Goal: Task Accomplishment & Management: Complete application form

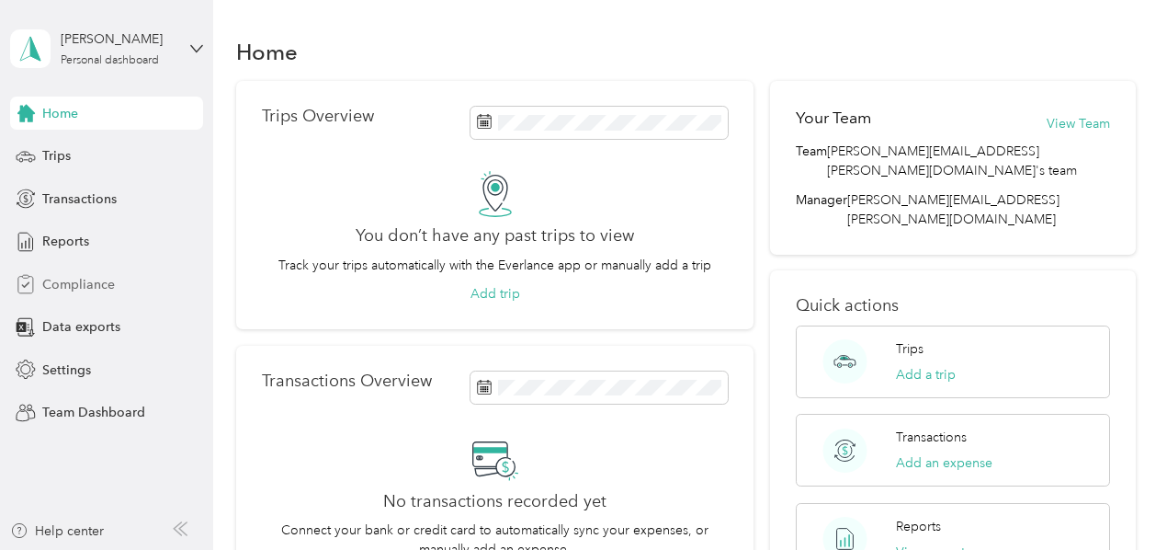
click at [57, 284] on span "Compliance" at bounding box center [78, 284] width 73 height 19
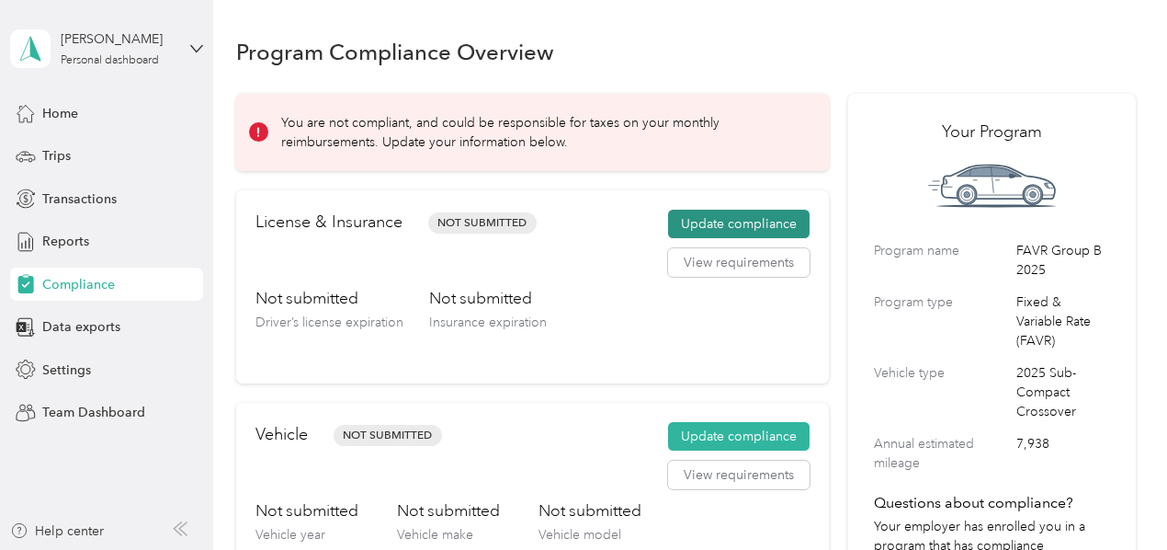
click at [698, 231] on button "Update compliance" at bounding box center [739, 224] width 142 height 29
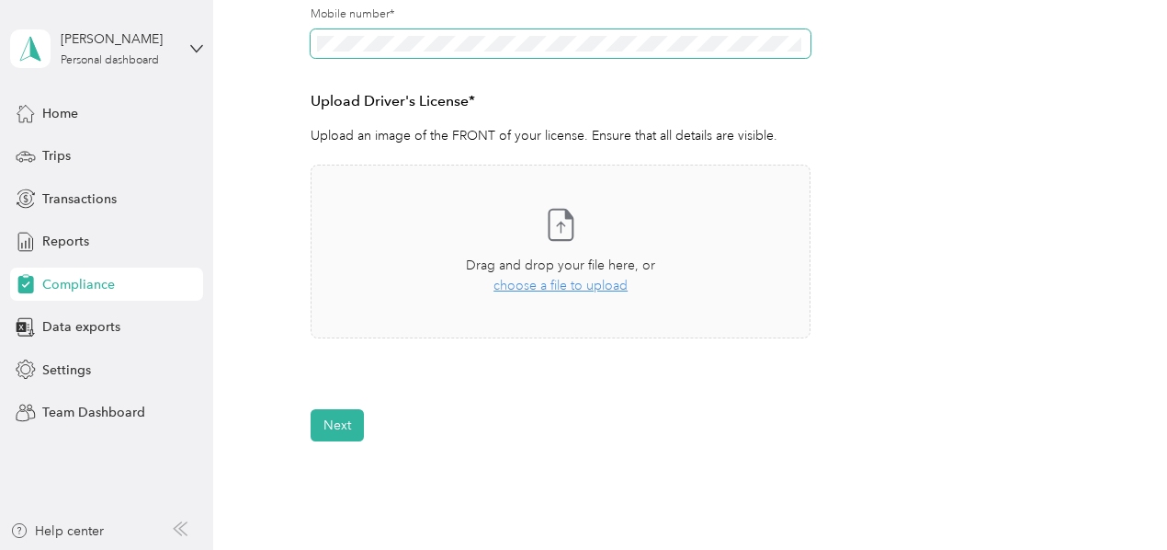
scroll to position [448, 0]
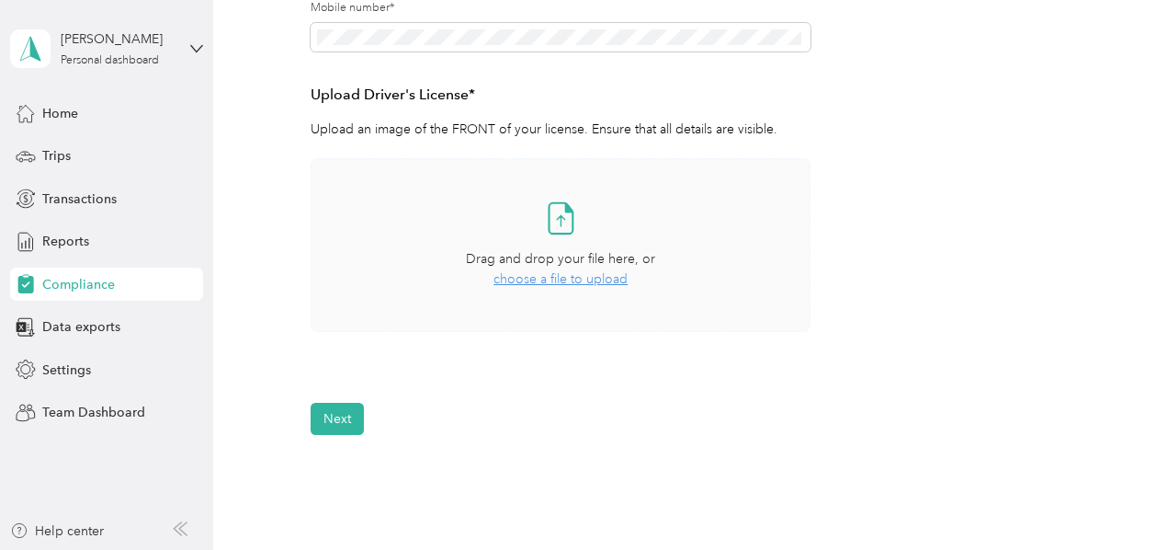
click at [507, 273] on span "choose a file to upload" at bounding box center [561, 279] width 134 height 16
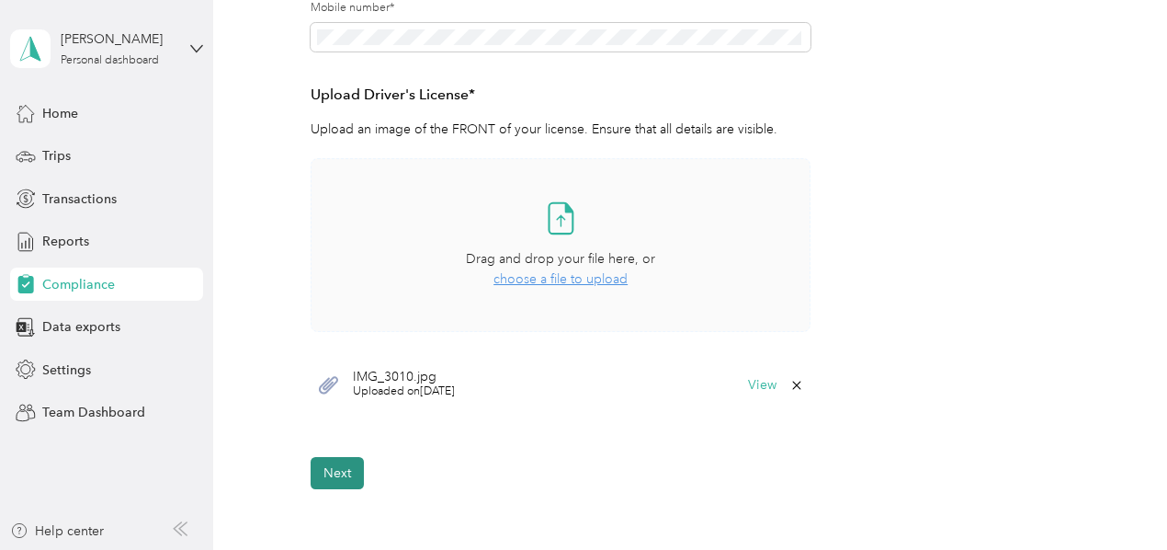
click at [320, 462] on button "Next" at bounding box center [337, 473] width 53 height 32
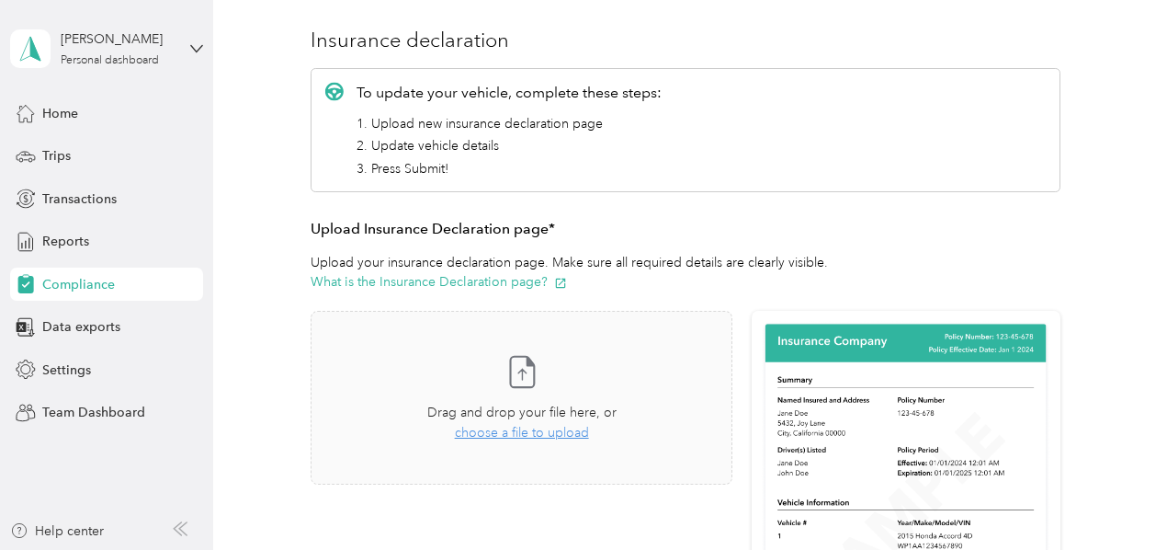
scroll to position [22, 0]
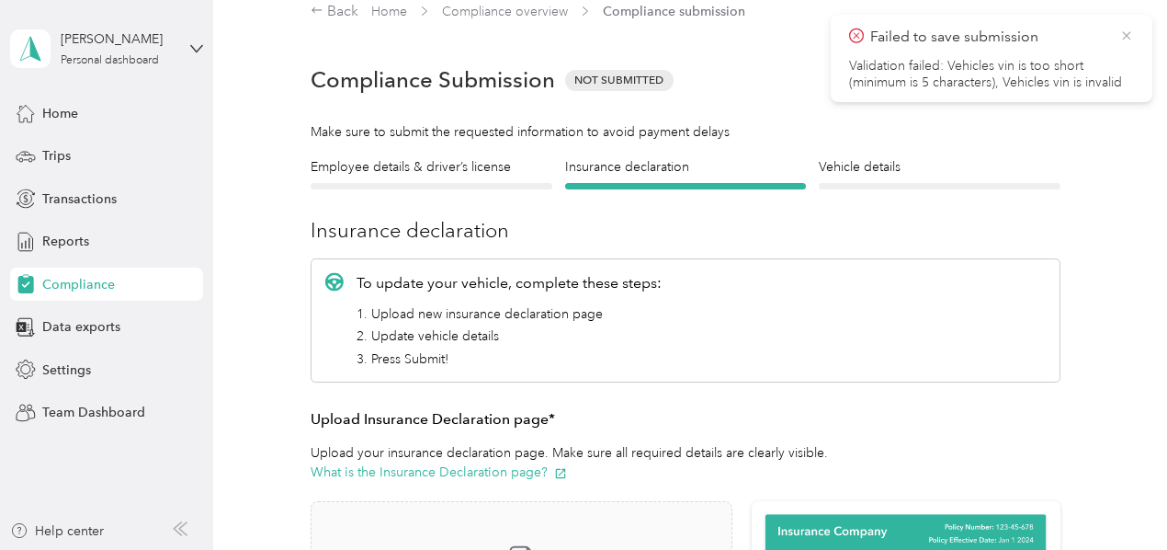
click at [1127, 34] on icon at bounding box center [1126, 35] width 8 height 8
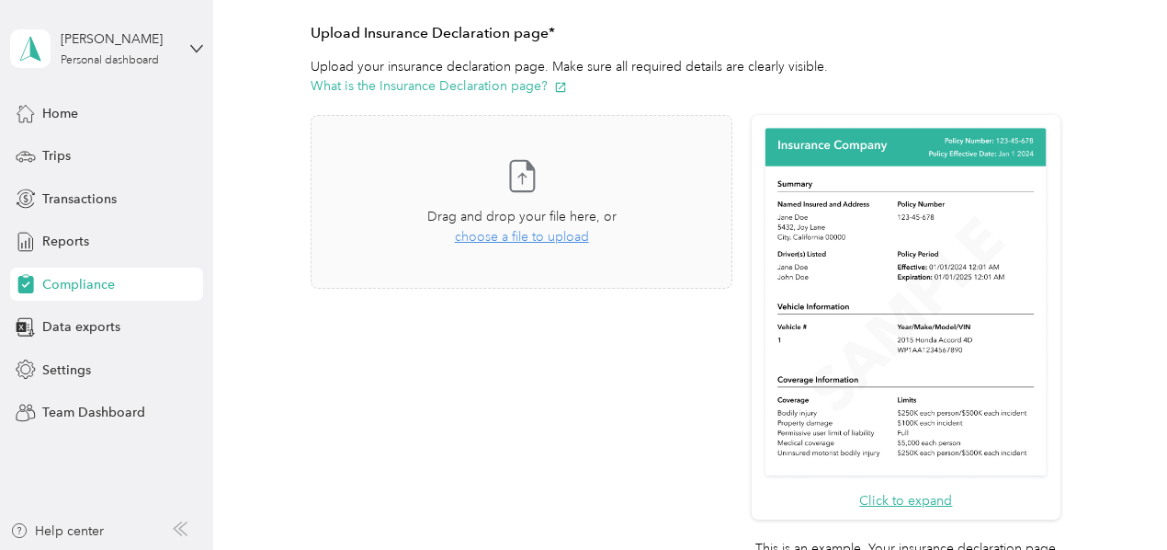
scroll to position [415, 0]
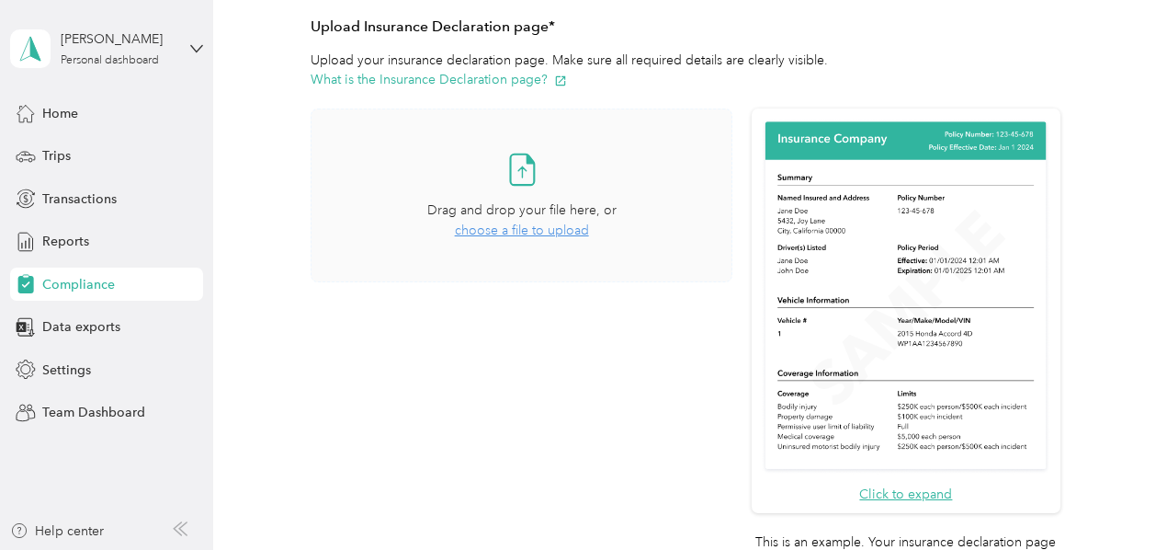
click at [477, 236] on span "choose a file to upload" at bounding box center [522, 230] width 134 height 16
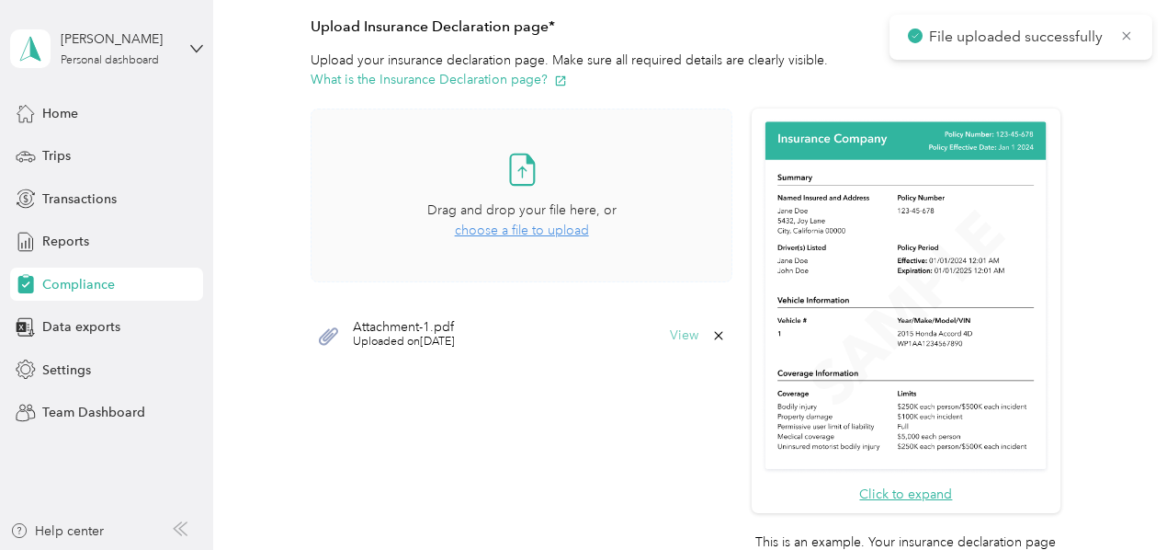
click at [676, 329] on button "View" at bounding box center [684, 335] width 28 height 13
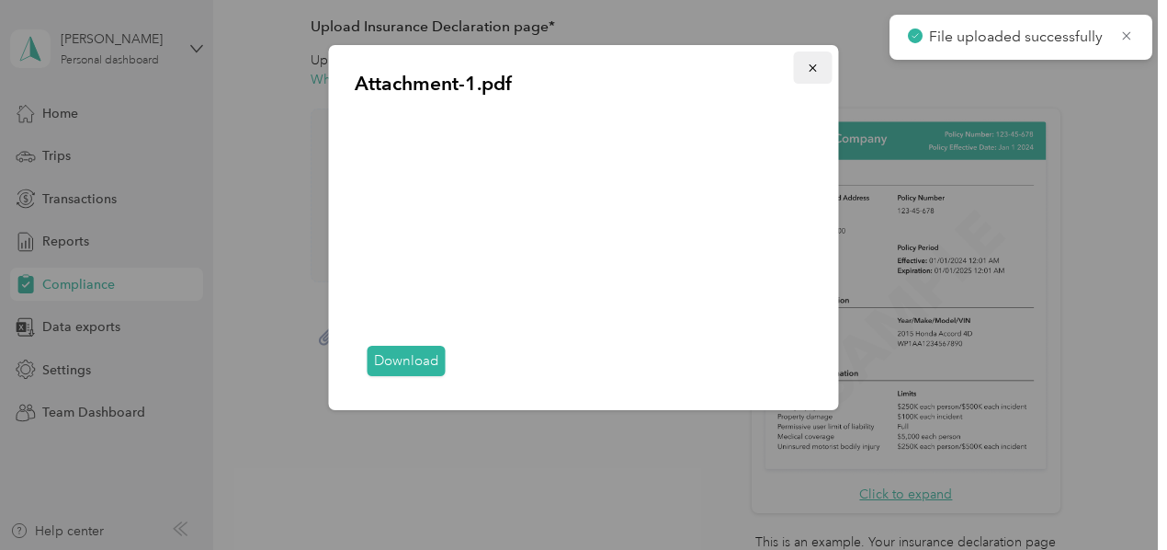
click at [803, 67] on button "button" at bounding box center [813, 67] width 39 height 32
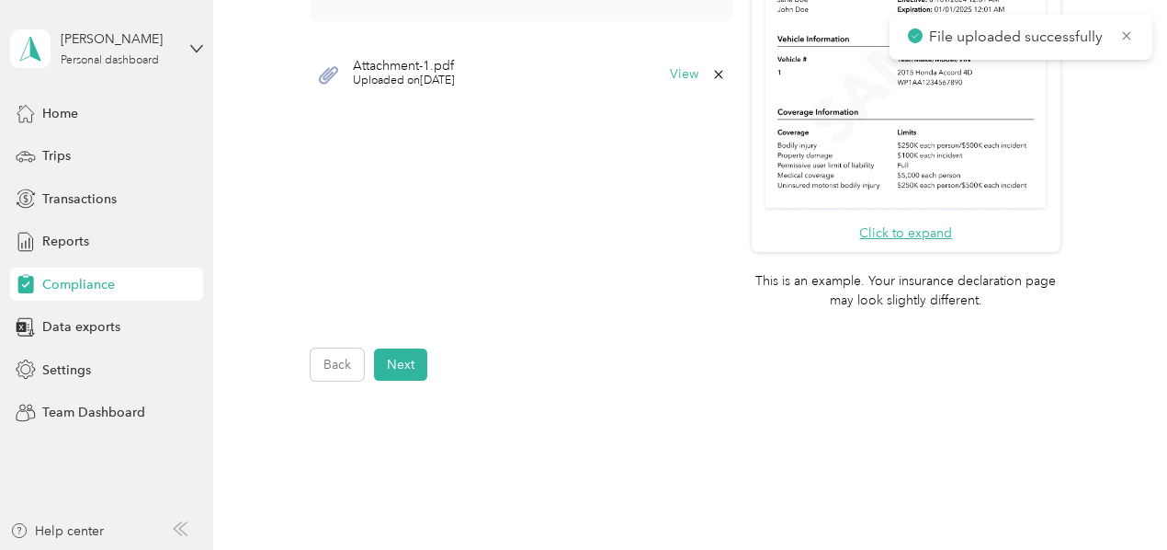
scroll to position [722, 0]
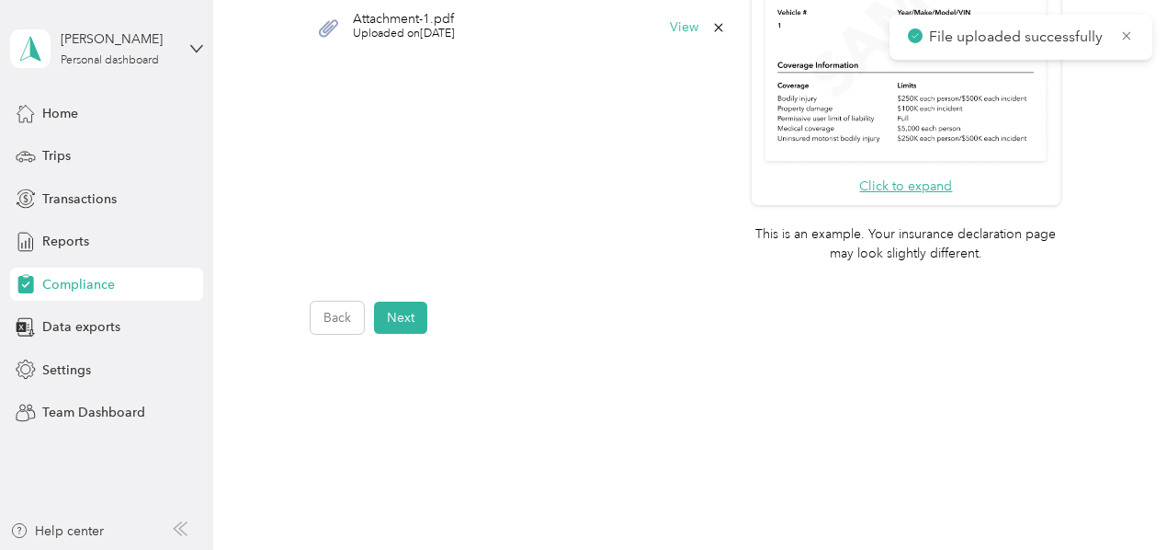
click at [390, 312] on button "Next" at bounding box center [400, 317] width 53 height 32
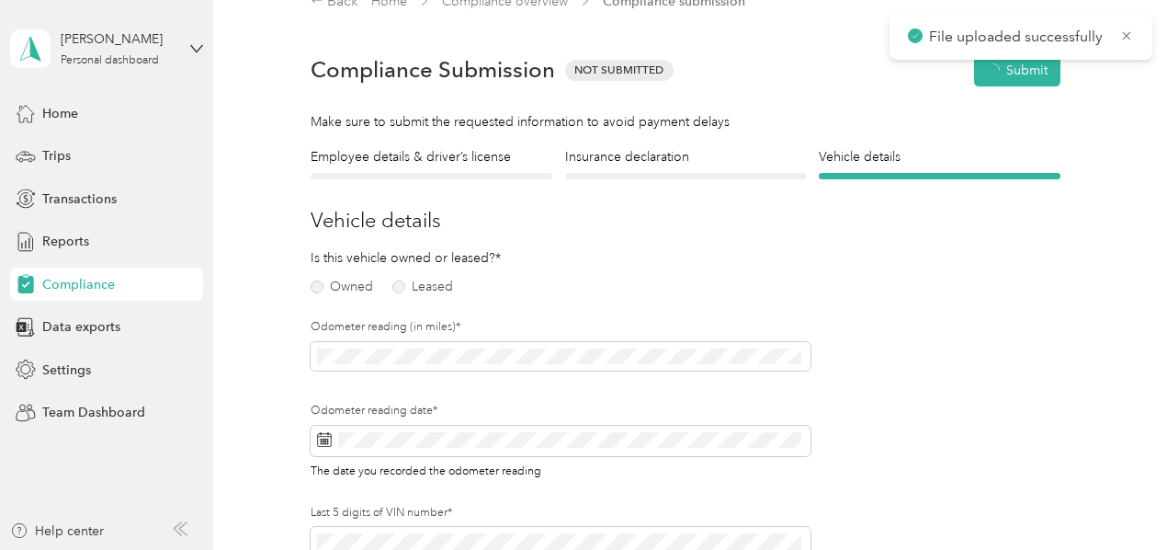
scroll to position [22, 0]
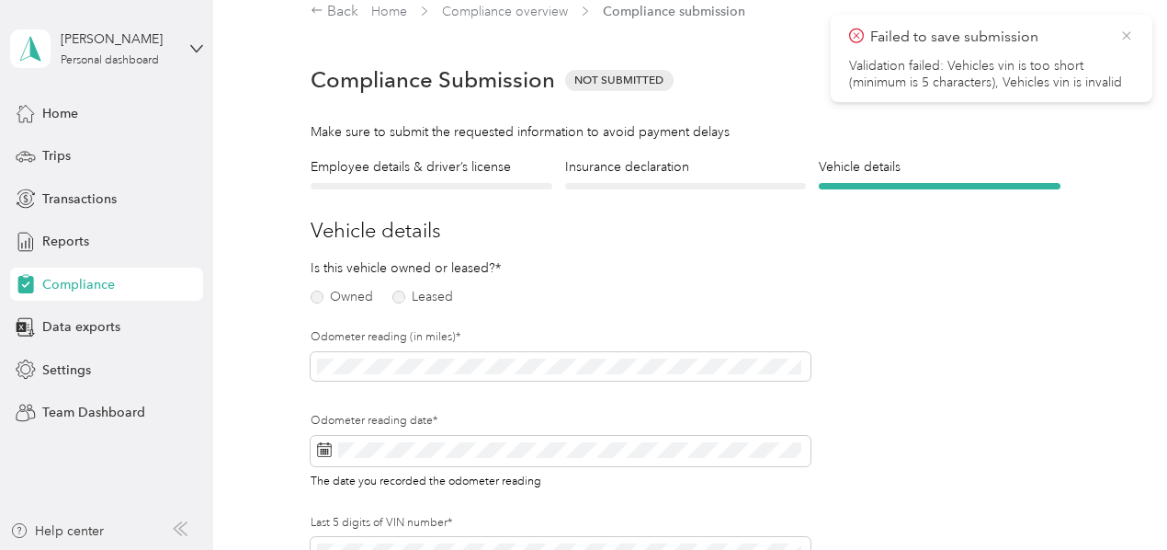
click at [1129, 34] on icon at bounding box center [1127, 36] width 15 height 17
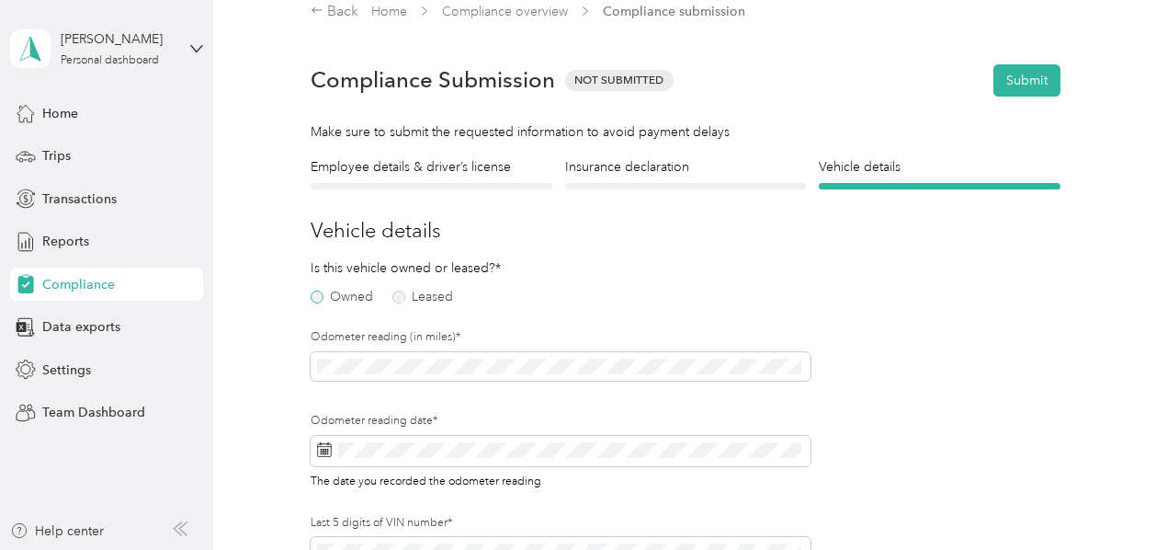
click at [319, 291] on label "Owned" at bounding box center [342, 296] width 63 height 13
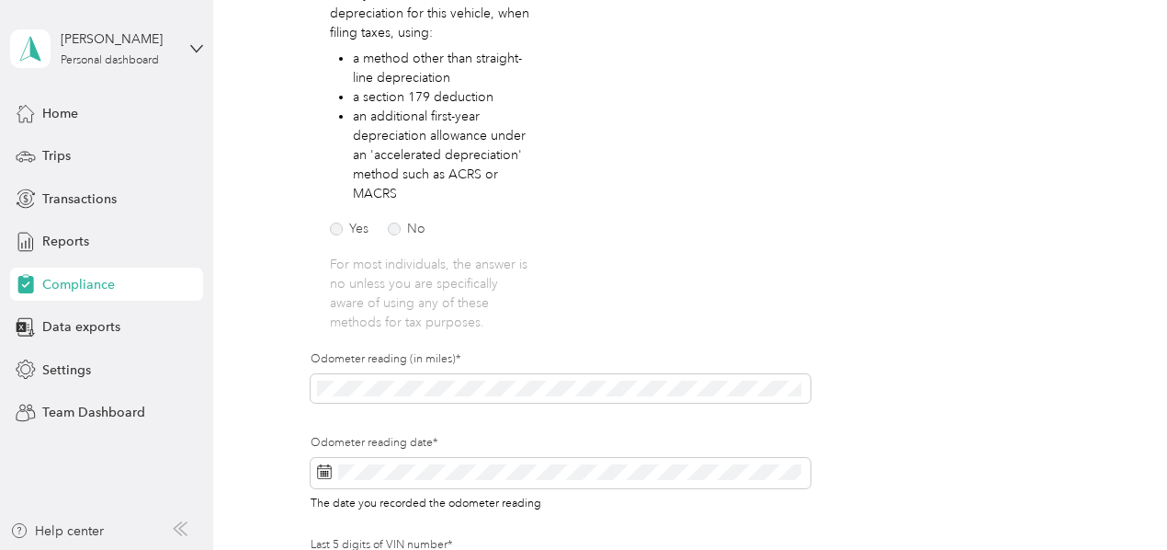
scroll to position [368, 0]
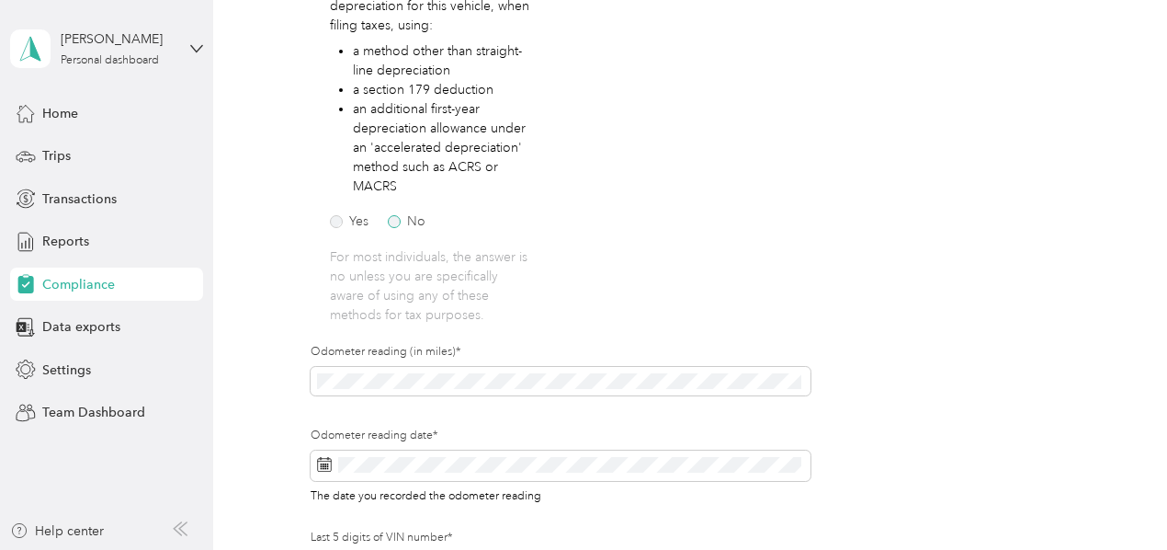
click at [395, 221] on label "No" at bounding box center [407, 221] width 38 height 13
click at [325, 468] on rect at bounding box center [326, 469] width 2 height 2
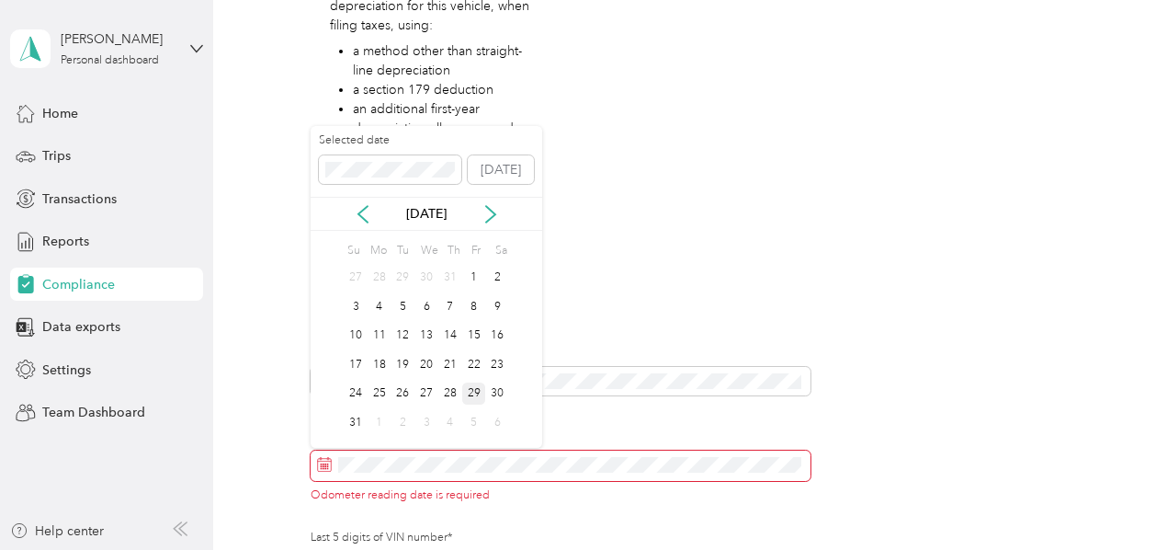
click at [476, 392] on div "29" at bounding box center [474, 393] width 24 height 23
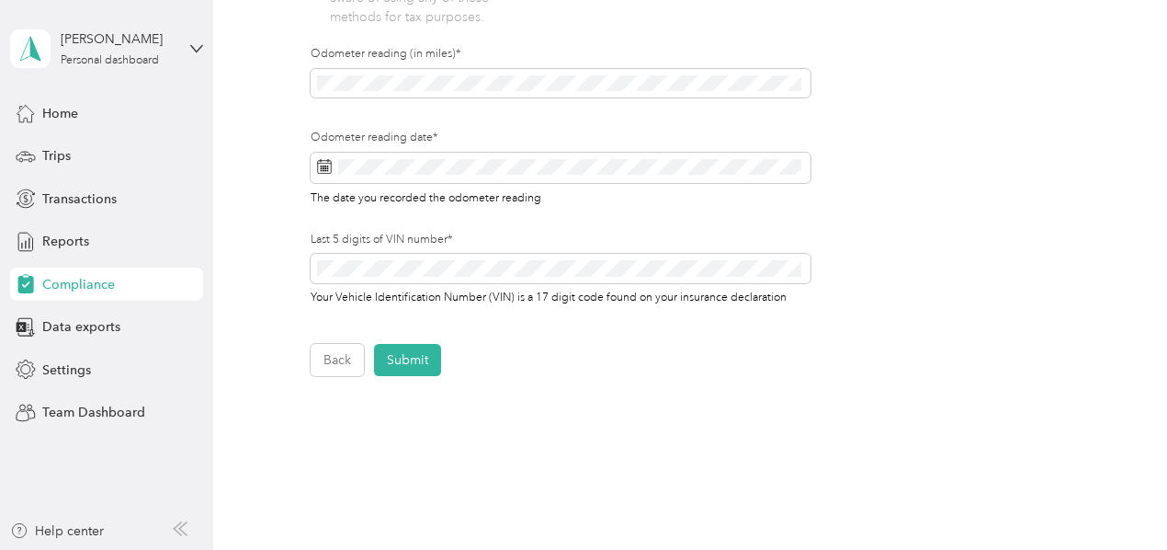
scroll to position [667, 0]
click at [394, 360] on button "Submit" at bounding box center [407, 358] width 67 height 32
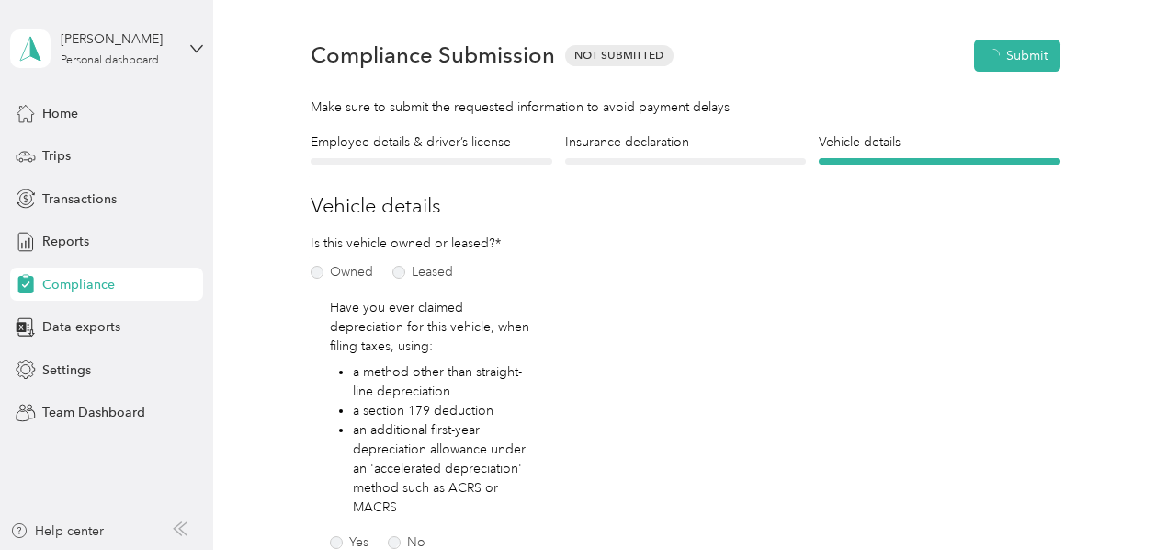
scroll to position [22, 0]
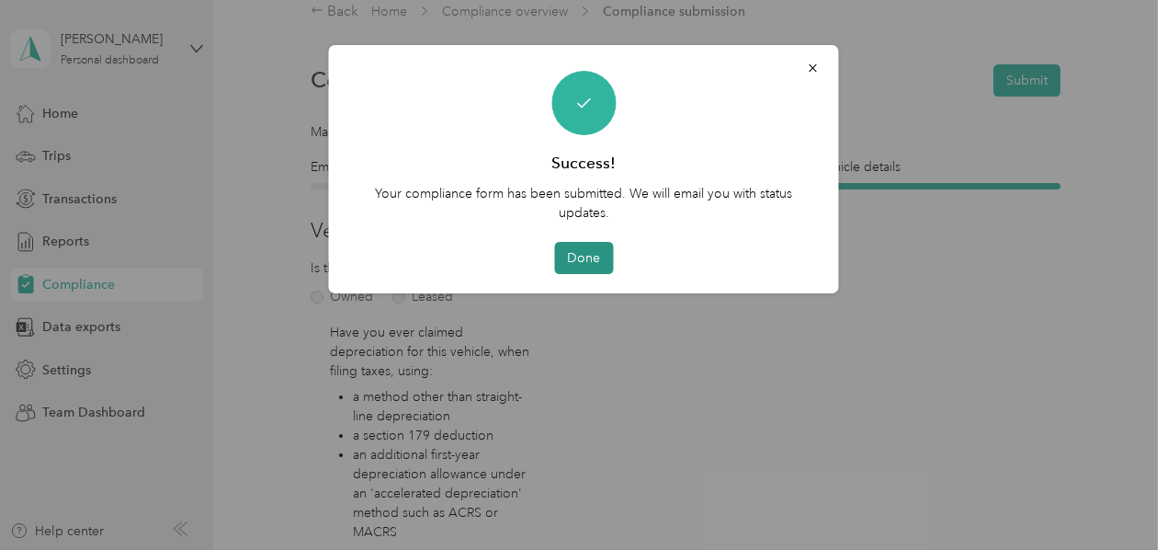
click at [592, 255] on button "Done" at bounding box center [583, 258] width 59 height 32
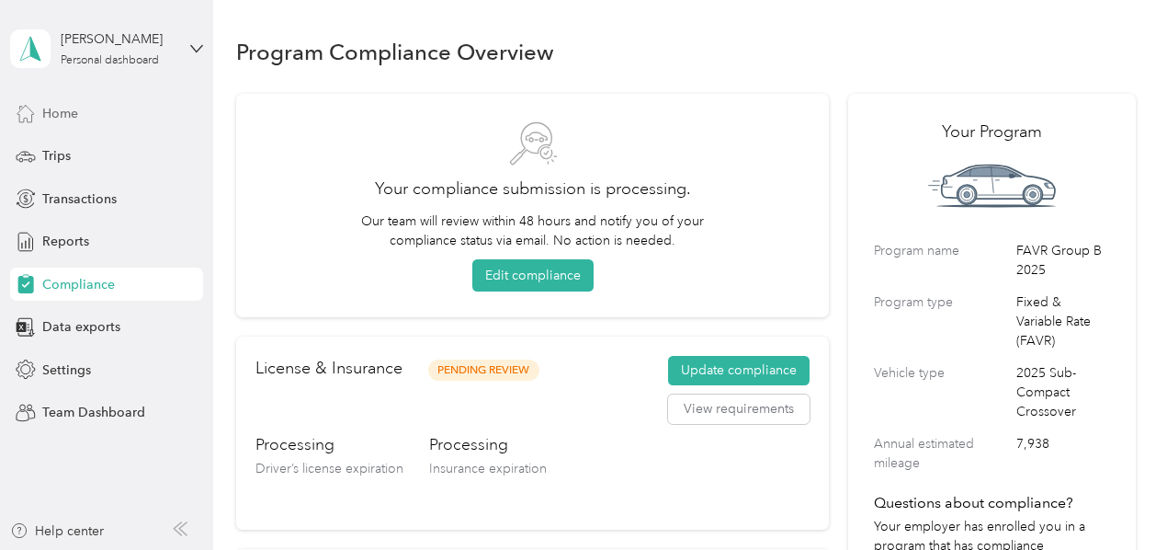
click at [68, 110] on span "Home" at bounding box center [60, 113] width 36 height 19
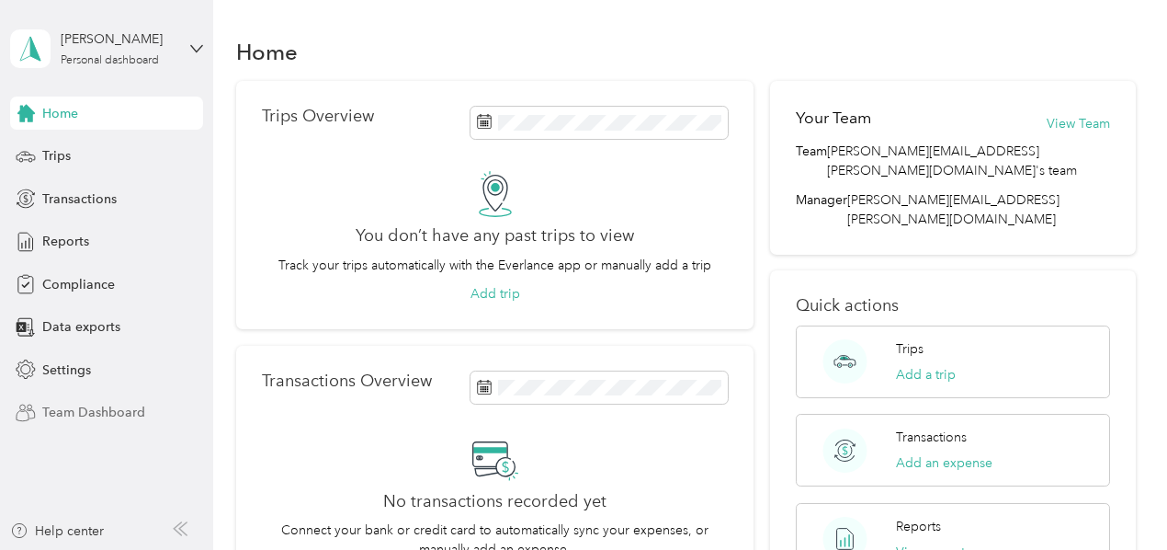
click at [118, 406] on span "Team Dashboard" at bounding box center [93, 412] width 103 height 19
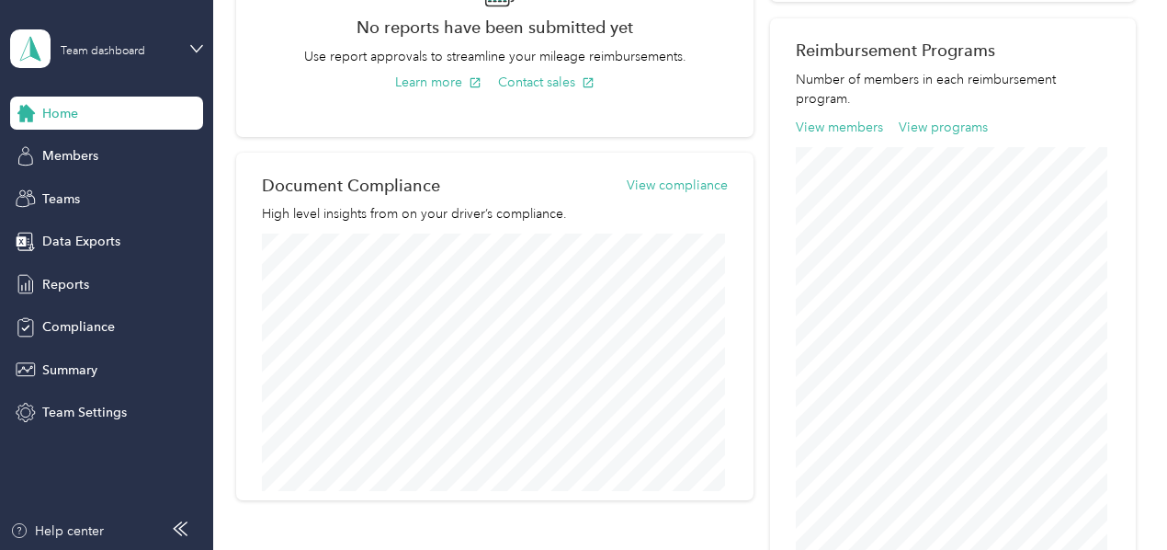
scroll to position [586, 0]
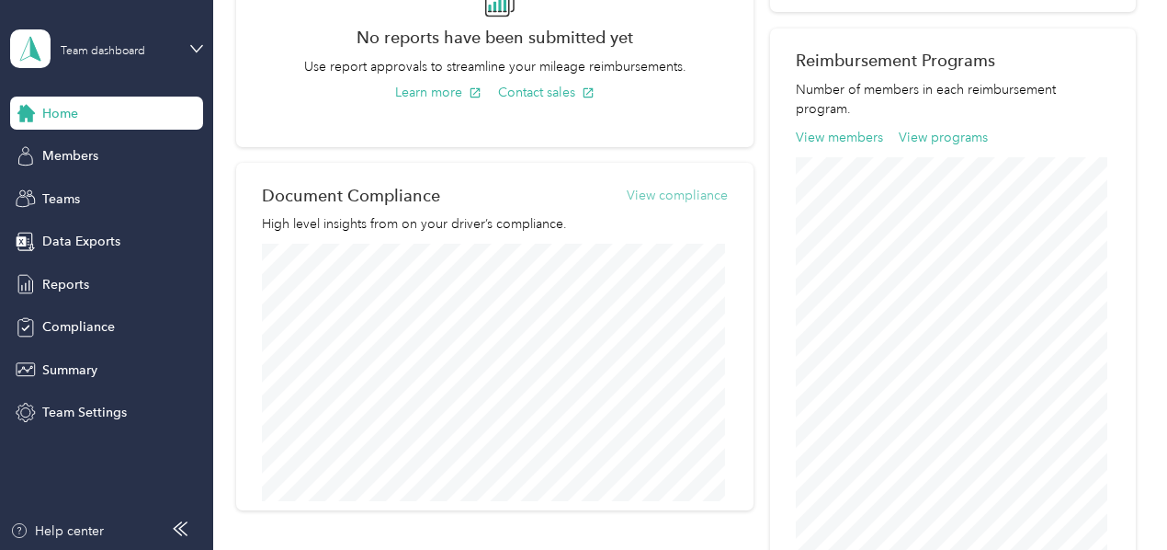
click at [665, 193] on button "View compliance" at bounding box center [677, 195] width 101 height 19
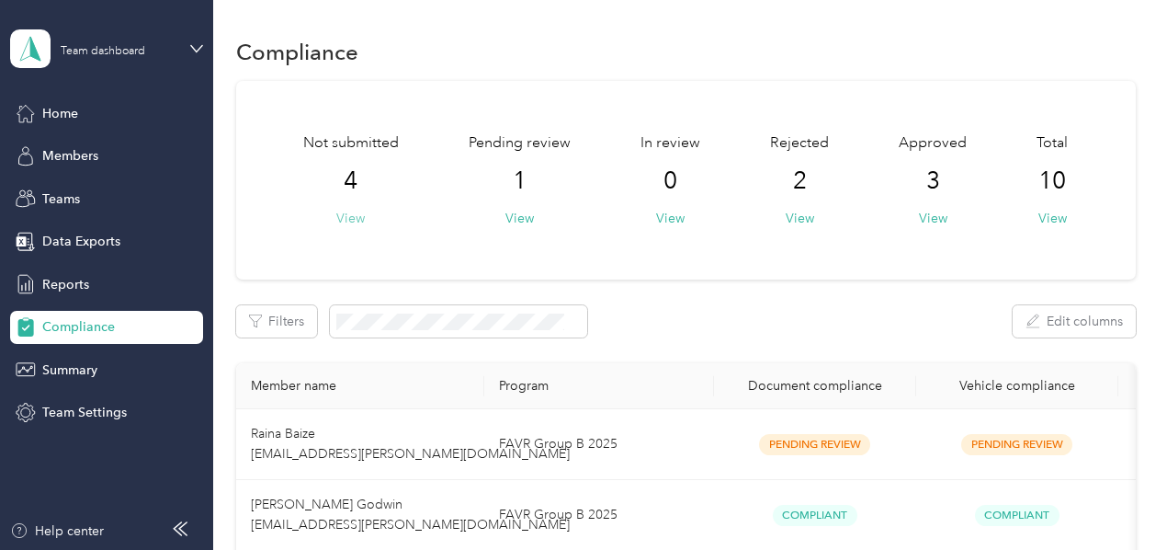
click at [347, 212] on button "View" at bounding box center [350, 218] width 28 height 19
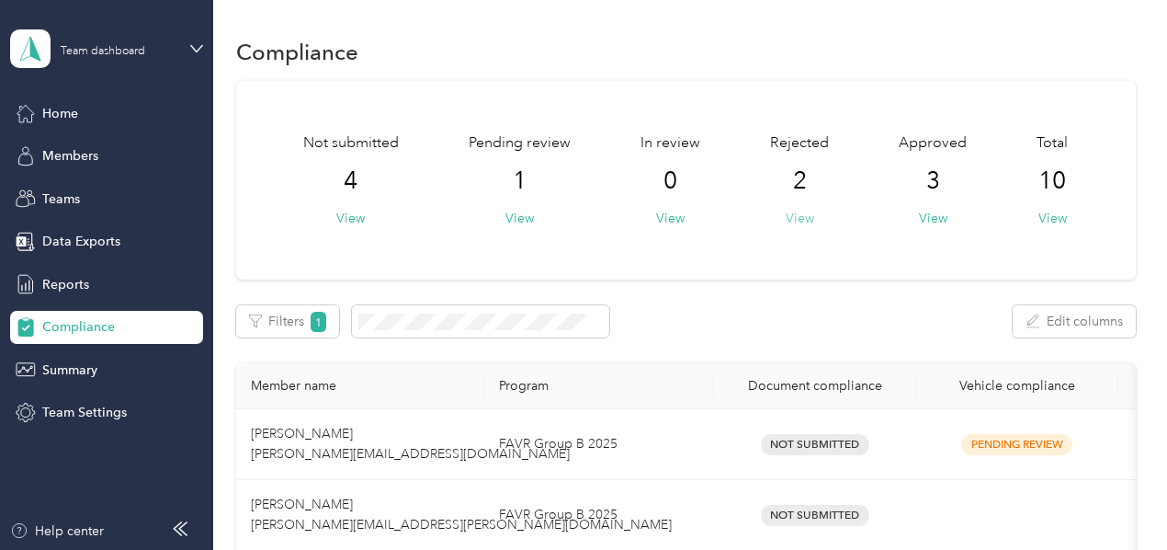
click at [790, 218] on button "View" at bounding box center [800, 218] width 28 height 19
